Goal: Transaction & Acquisition: Purchase product/service

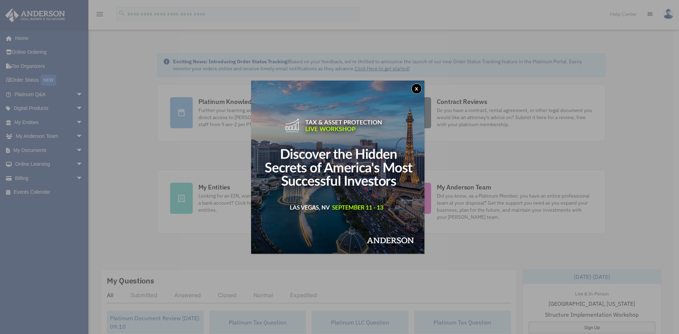
click at [418, 91] on button "x" at bounding box center [416, 88] width 11 height 11
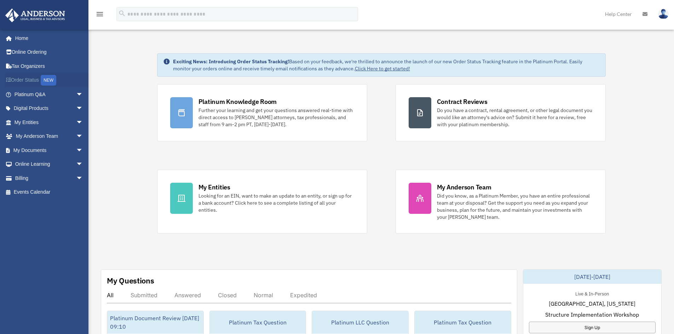
click at [29, 80] on link "Order Status NEW" at bounding box center [49, 80] width 89 height 15
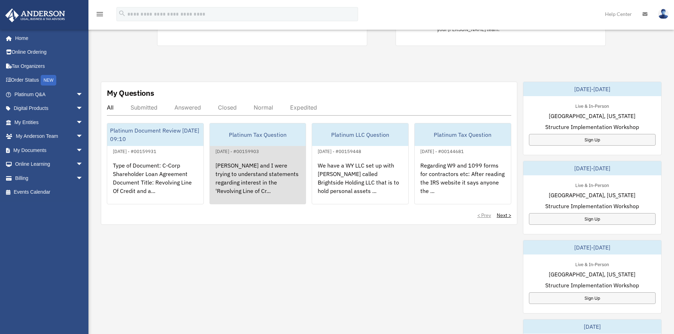
scroll to position [212, 0]
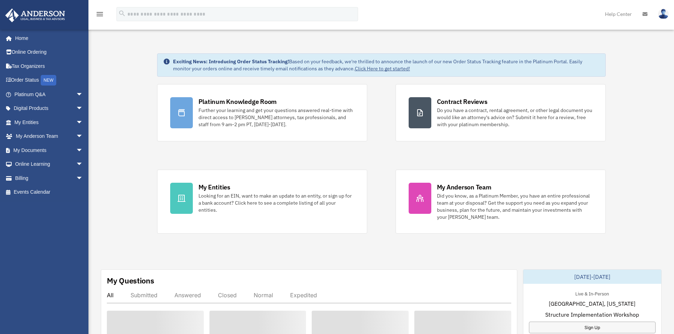
scroll to position [212, 0]
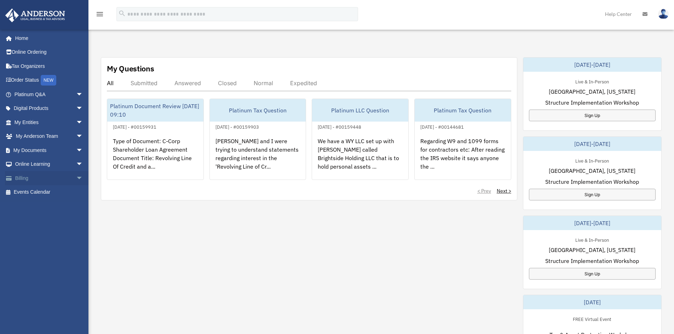
click at [39, 178] on link "Billing arrow_drop_down" at bounding box center [49, 178] width 89 height 14
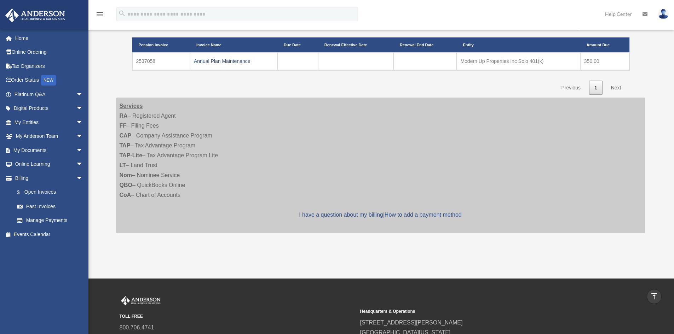
scroll to position [142, 0]
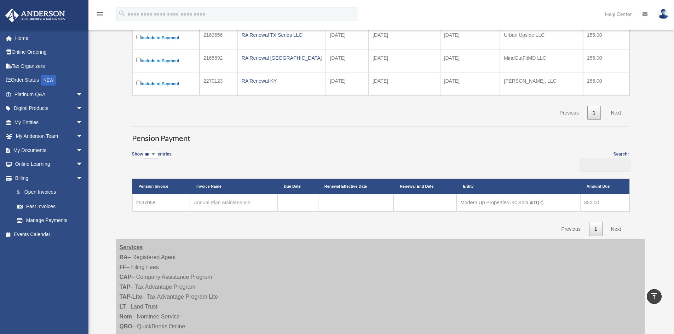
click at [218, 204] on link "Annual Plan Maintenance" at bounding box center [222, 203] width 57 height 6
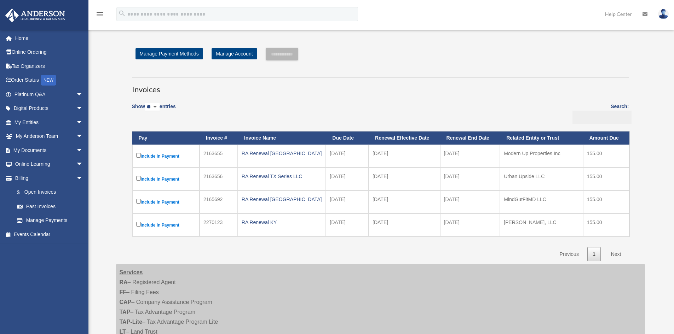
click at [141, 178] on label "Include in Payment" at bounding box center [165, 179] width 59 height 9
click at [141, 155] on label "Include in Payment" at bounding box center [165, 156] width 59 height 9
click at [283, 52] on input "**********" at bounding box center [282, 54] width 33 height 13
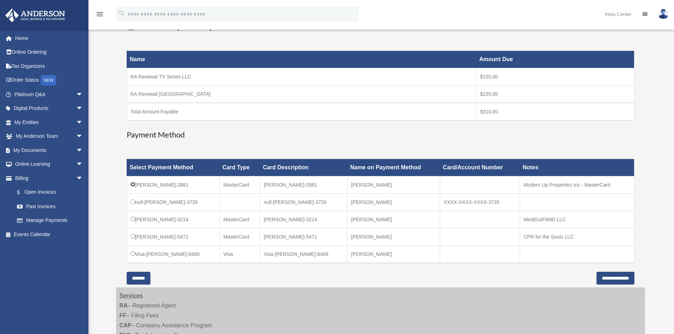
scroll to position [142, 0]
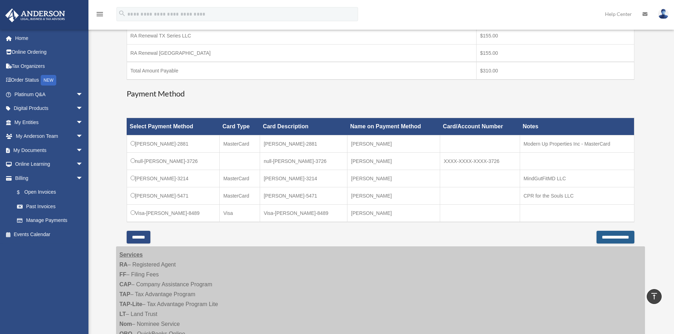
click at [599, 239] on input "**********" at bounding box center [615, 237] width 38 height 13
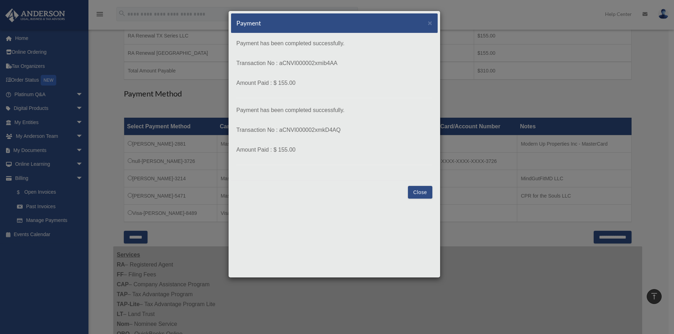
click at [421, 190] on button "Close" at bounding box center [420, 192] width 24 height 13
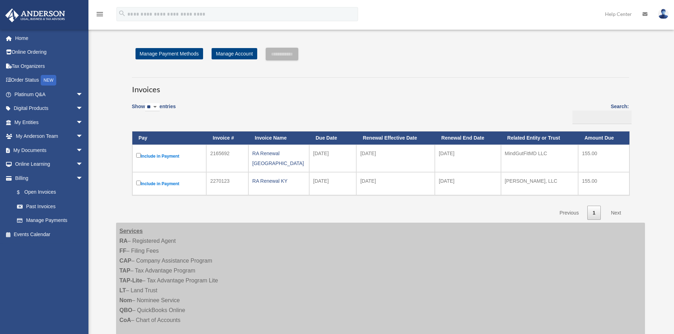
scroll to position [142, 0]
